Goal: Task Accomplishment & Management: Manage account settings

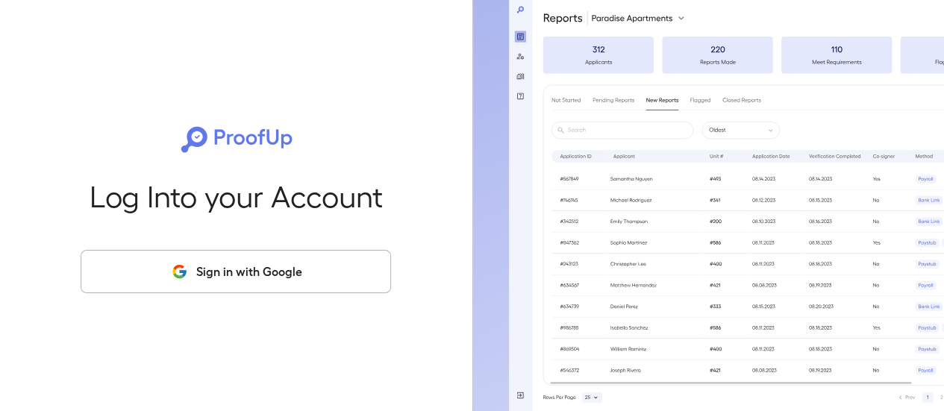
click at [291, 274] on button "Sign in with Google" at bounding box center [236, 271] width 311 height 43
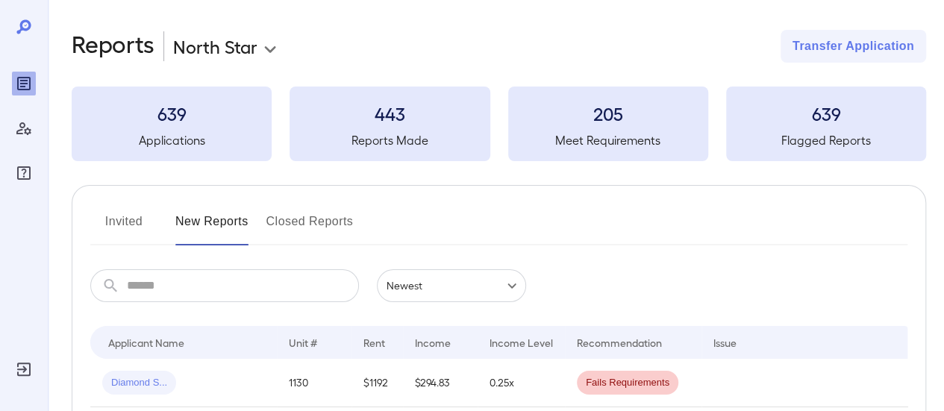
click at [197, 278] on input "text" at bounding box center [243, 285] width 232 height 33
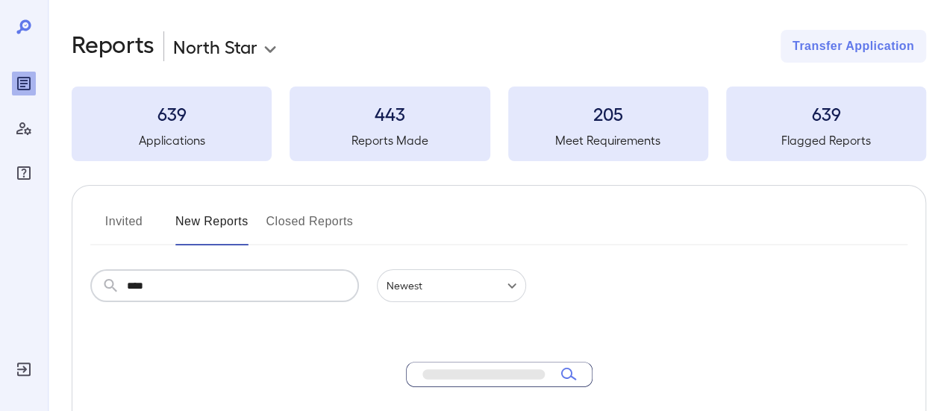
type input "****"
click at [125, 220] on button "Invited" at bounding box center [123, 228] width 67 height 36
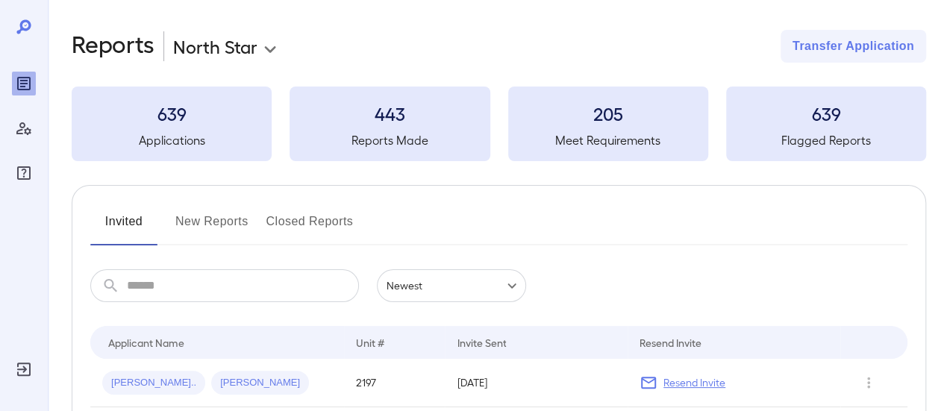
click at [246, 222] on button "New Reports" at bounding box center [211, 228] width 73 height 36
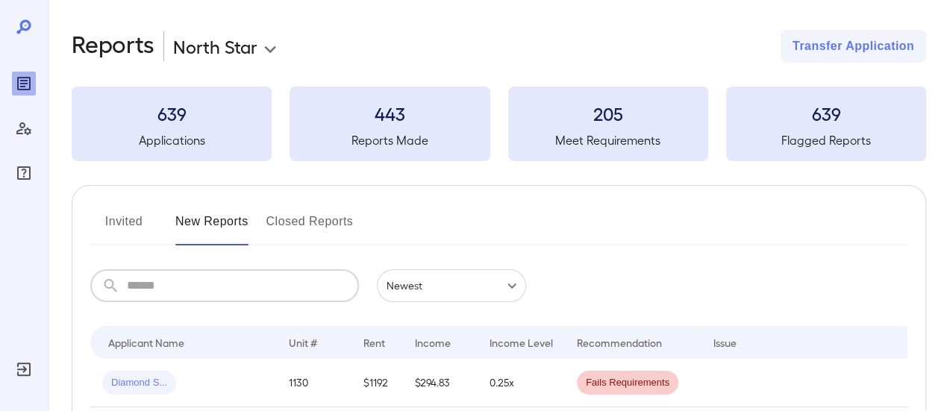
click at [158, 274] on input "text" at bounding box center [243, 285] width 232 height 33
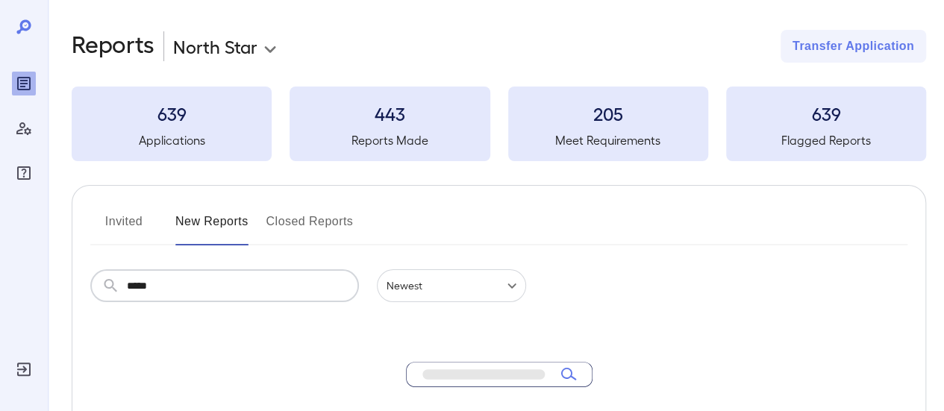
type input "****"
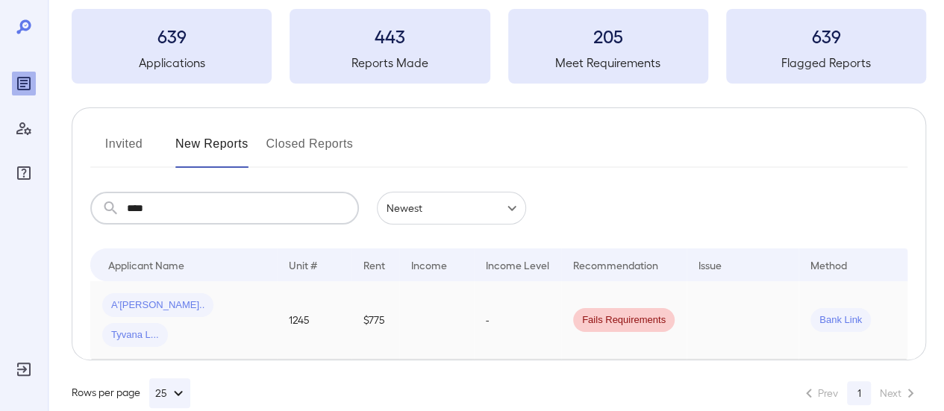
scroll to position [85, 0]
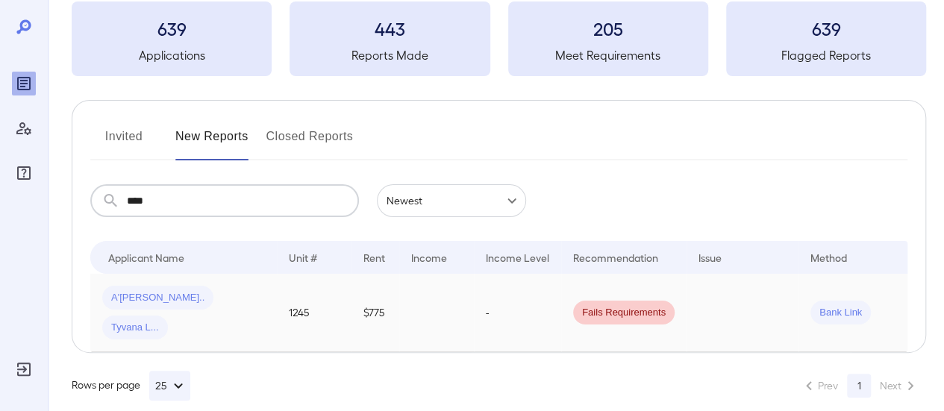
click at [139, 301] on span "A'[PERSON_NAME].." at bounding box center [157, 298] width 111 height 14
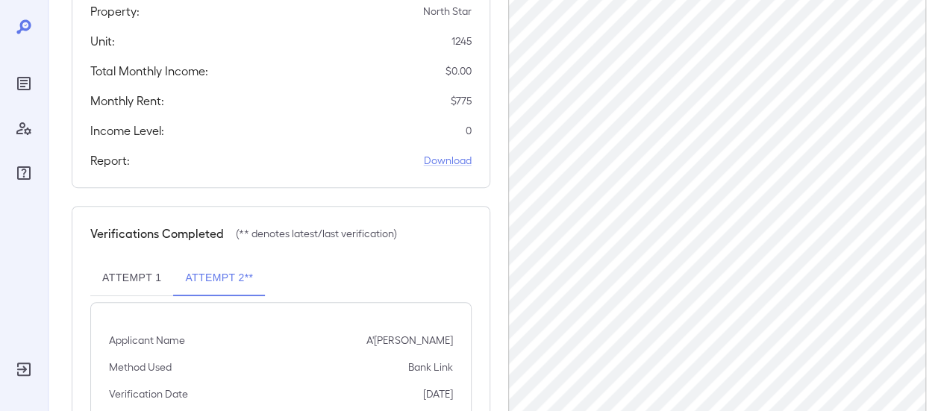
scroll to position [405, 0]
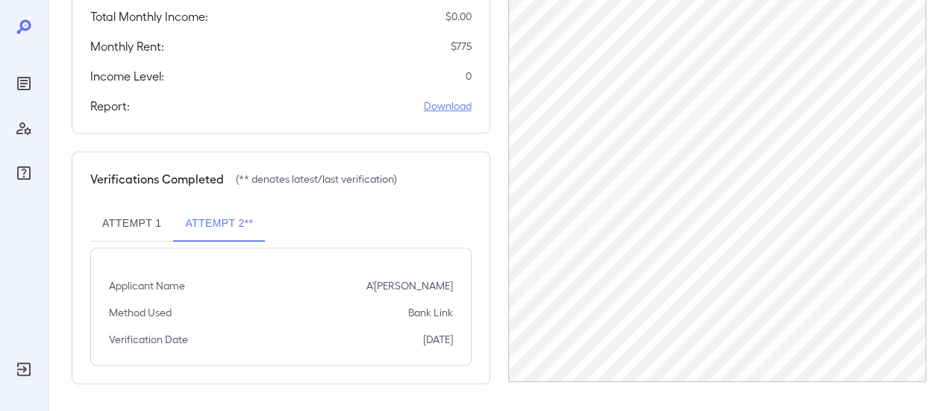
click at [449, 102] on link "Download" at bounding box center [448, 106] width 48 height 15
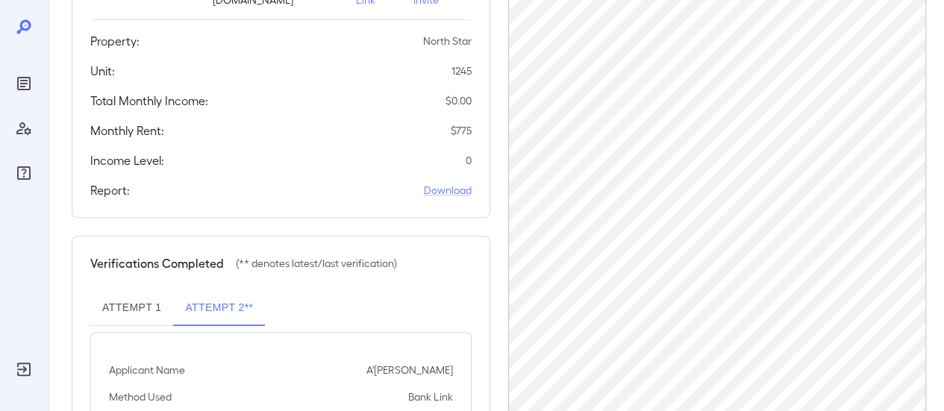
scroll to position [330, 0]
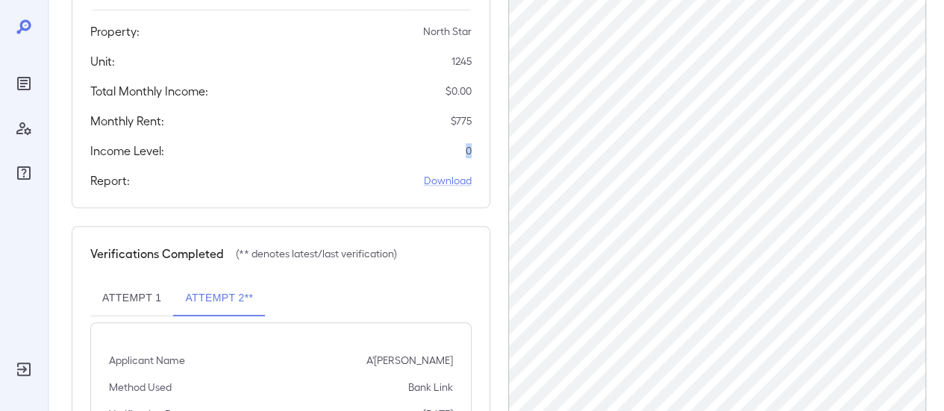
drag, startPoint x: 451, startPoint y: 141, endPoint x: 472, endPoint y: 141, distance: 20.9
click at [472, 141] on div "Applicants Information Name Email A'[PERSON_NAME] [EMAIL_ADDRESS][DOMAIN_NAME] …" at bounding box center [281, 6] width 419 height 404
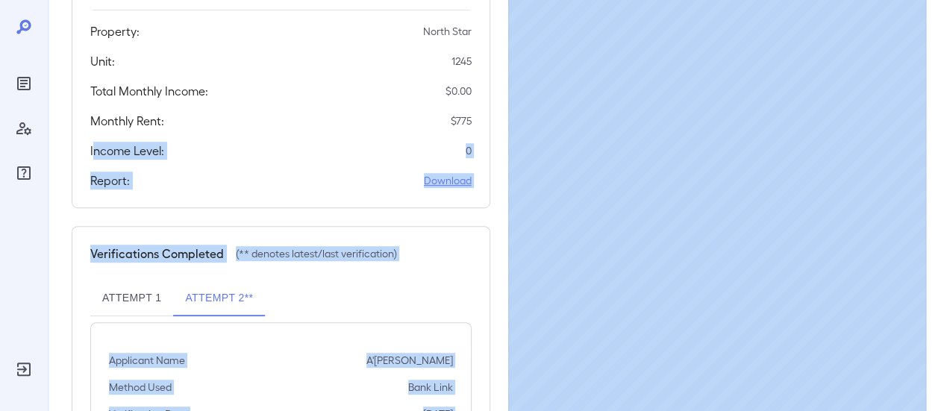
drag, startPoint x: 96, startPoint y: 149, endPoint x: 505, endPoint y: 163, distance: 410.0
click at [58, 359] on div "Back to reports Link to Resman Application Application # RPDA291124520251006 Re…" at bounding box center [496, 79] width 896 height 819
click at [464, 254] on div "Verifications Completed (** denotes latest/last verification)" at bounding box center [280, 254] width 381 height 18
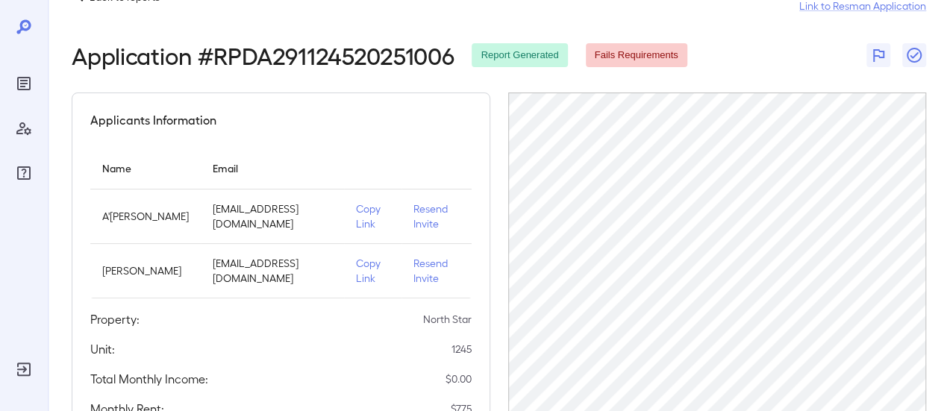
scroll to position [31, 0]
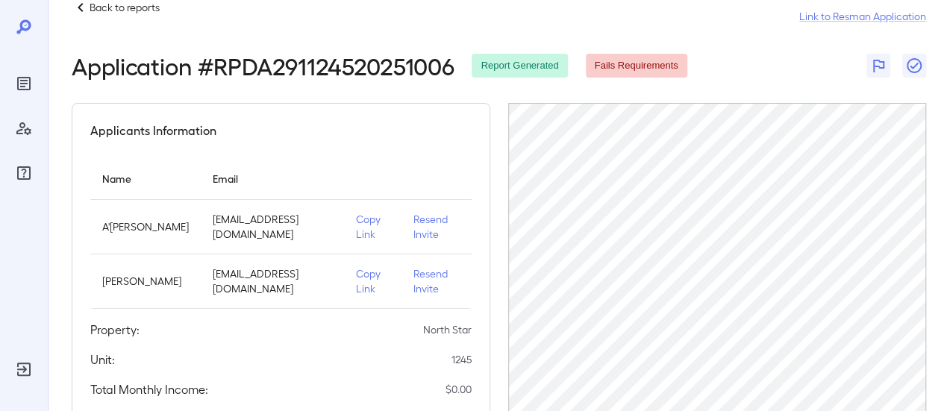
click at [97, 17] on div "Back to reports Link to Resman Application" at bounding box center [499, 17] width 855 height 36
click at [97, 10] on p "Back to reports" at bounding box center [125, 7] width 70 height 15
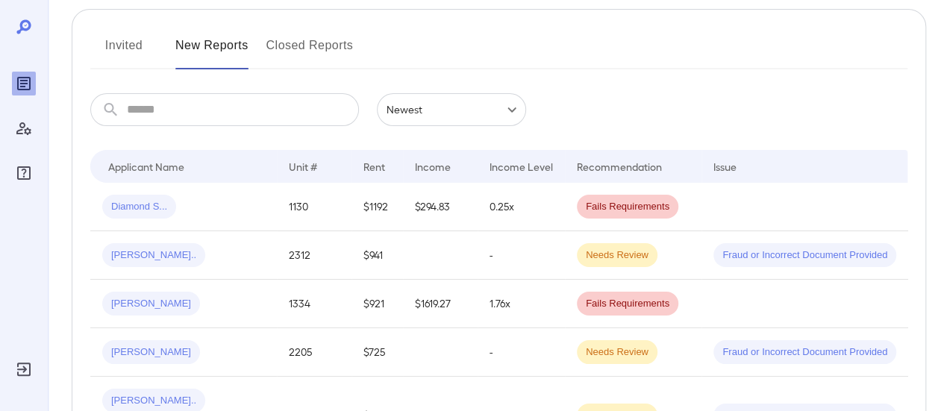
scroll to position [31, 0]
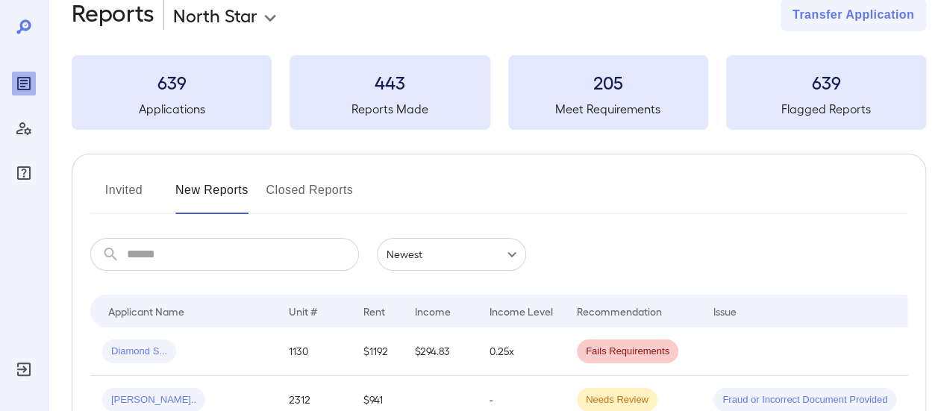
click at [165, 240] on input "text" at bounding box center [243, 254] width 232 height 33
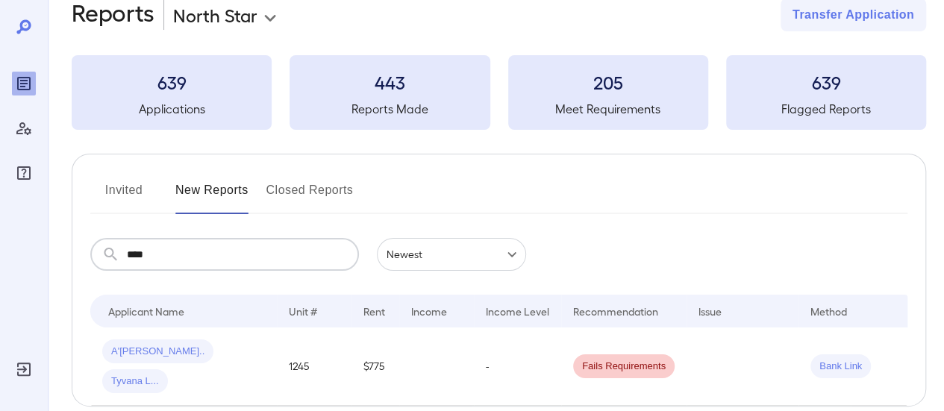
type input "****"
click at [146, 349] on span "A'[PERSON_NAME].." at bounding box center [157, 352] width 111 height 14
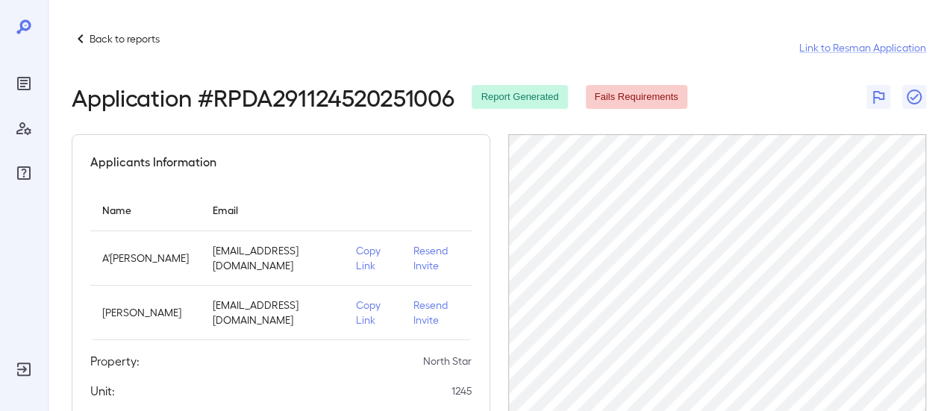
click at [356, 263] on p "Copy Link" at bounding box center [373, 258] width 34 height 30
click at [102, 40] on p "Back to reports" at bounding box center [125, 38] width 70 height 15
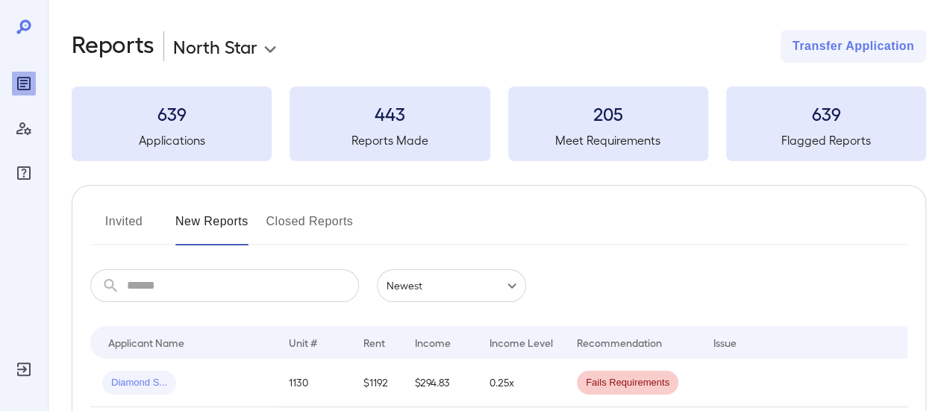
scroll to position [149, 0]
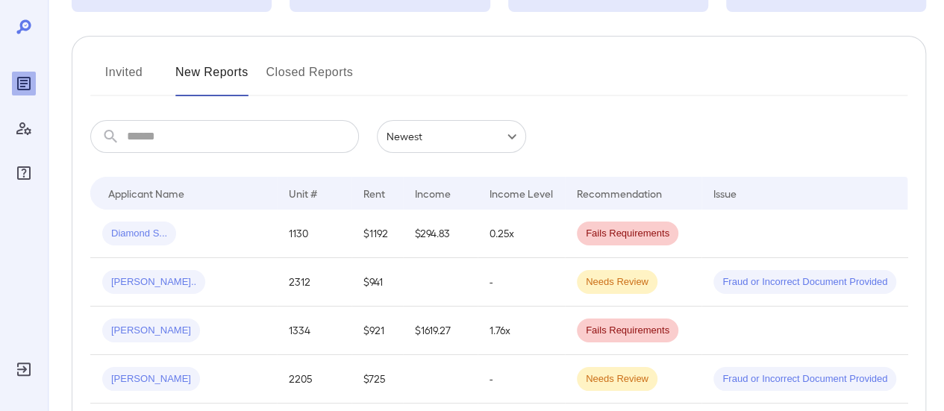
click at [218, 128] on input "text" at bounding box center [243, 136] width 232 height 33
type input "****"
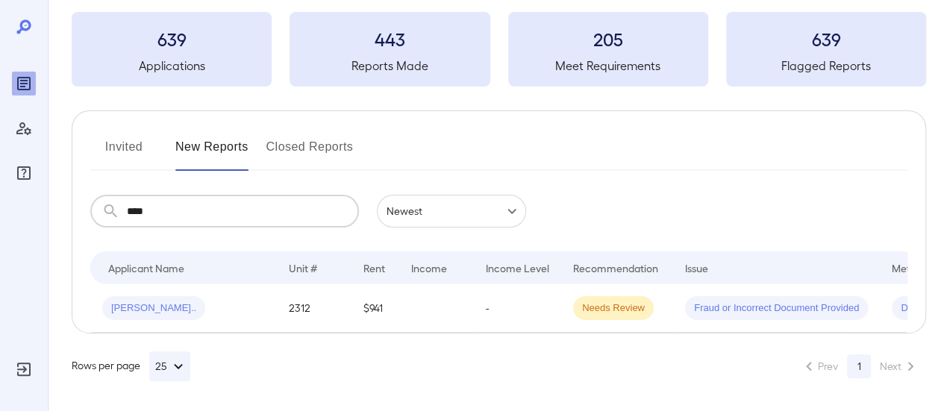
scroll to position [85, 0]
click at [258, 299] on div "[PERSON_NAME].." at bounding box center [183, 308] width 163 height 24
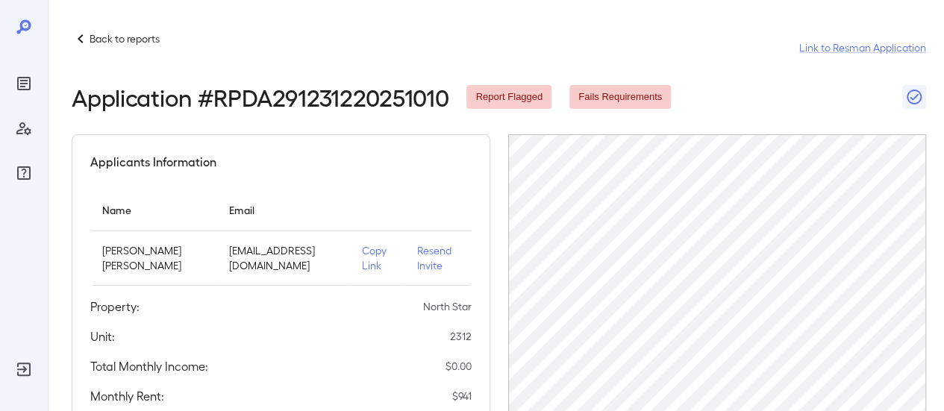
click at [365, 256] on p "Copy Link" at bounding box center [377, 258] width 31 height 30
click at [139, 40] on p "Back to reports" at bounding box center [125, 38] width 70 height 15
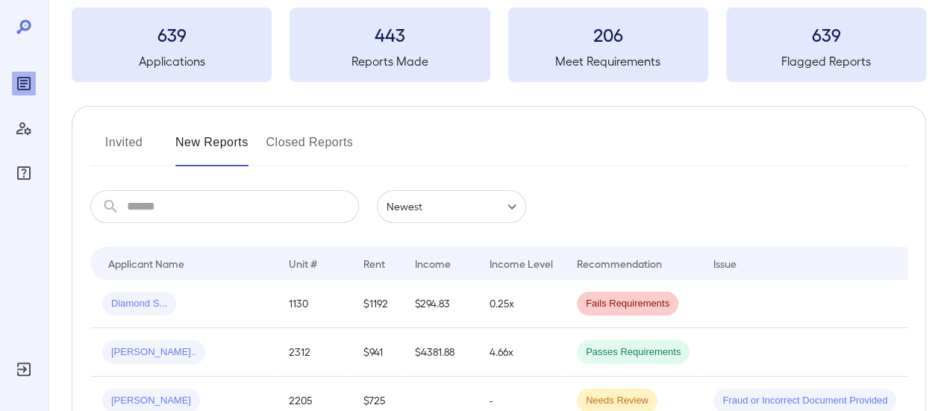
scroll to position [149, 0]
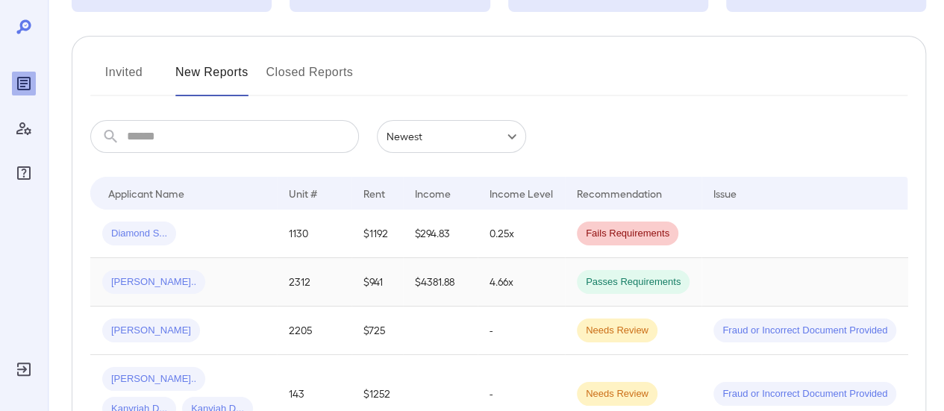
click at [213, 284] on div "[PERSON_NAME].." at bounding box center [183, 282] width 163 height 24
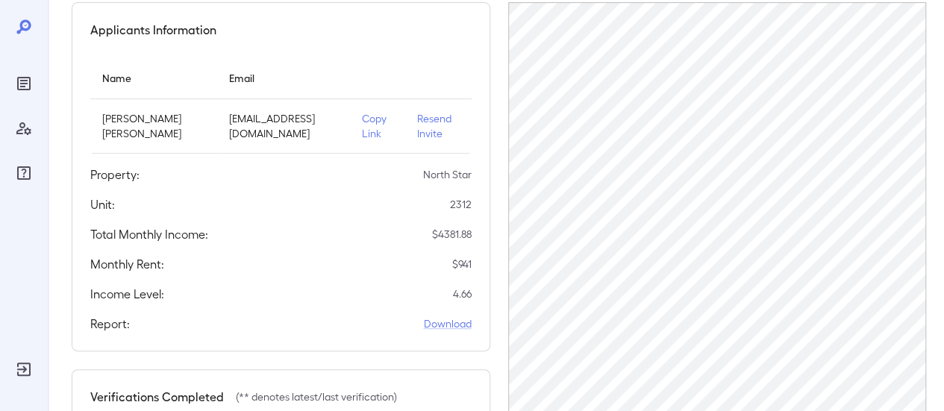
scroll to position [299, 0]
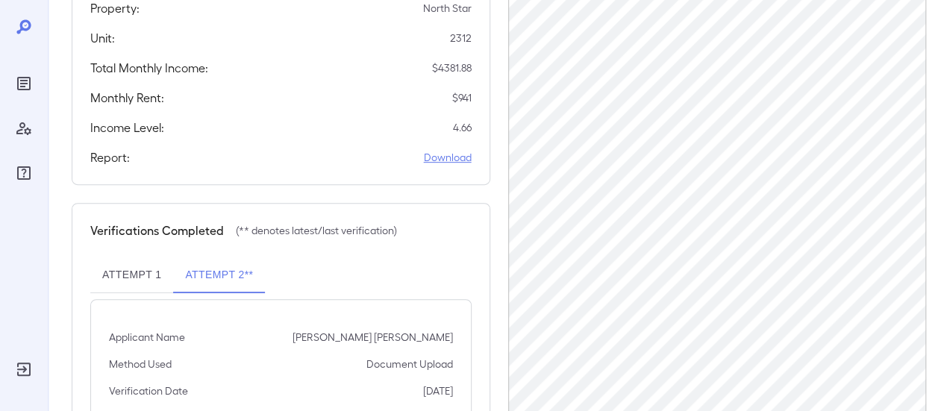
click at [433, 152] on link "Download" at bounding box center [448, 157] width 48 height 15
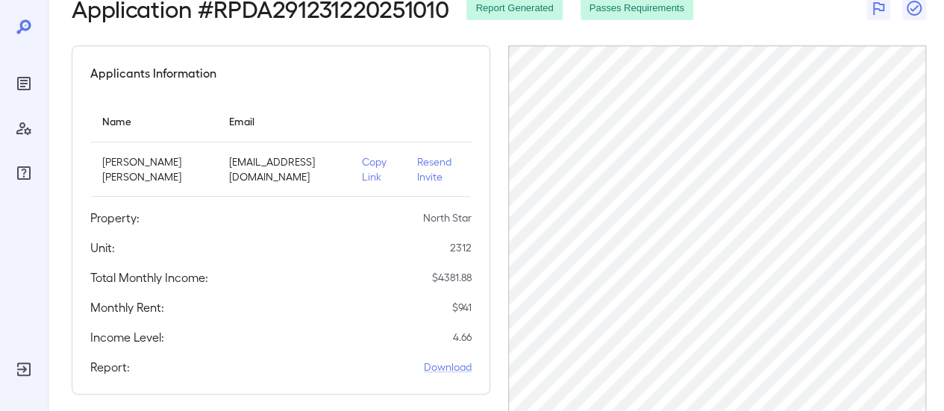
scroll to position [0, 0]
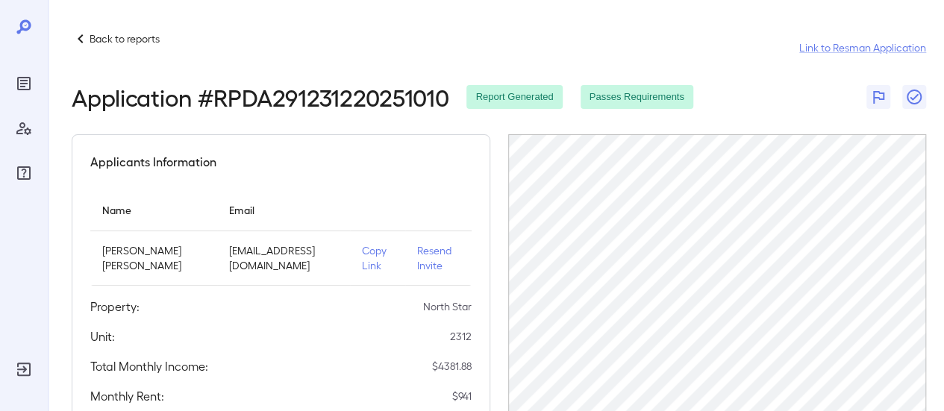
click at [137, 44] on p "Back to reports" at bounding box center [125, 38] width 70 height 15
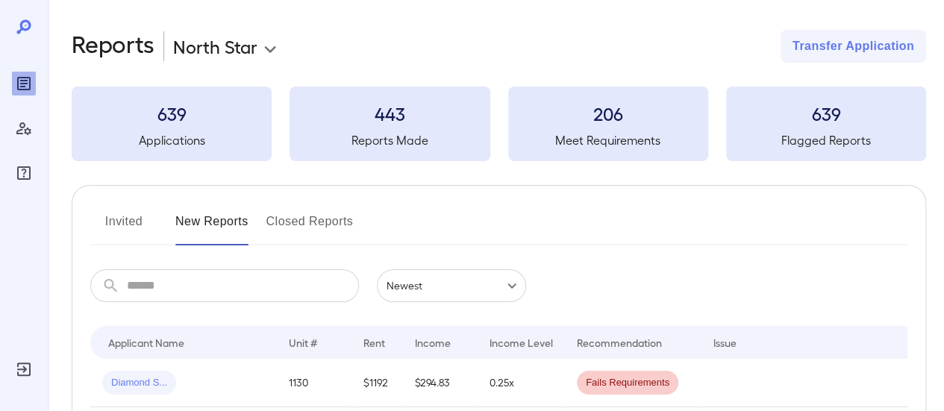
scroll to position [224, 0]
